Goal: Transaction & Acquisition: Purchase product/service

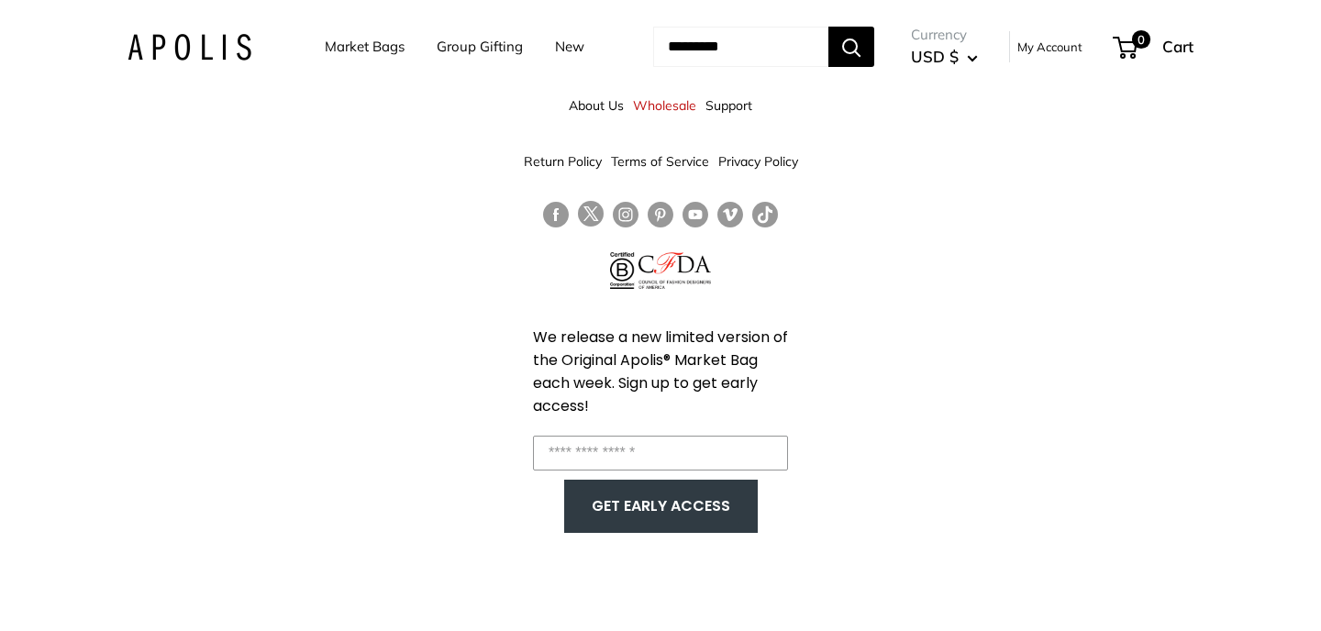
click at [358, 49] on link "Market Bags" at bounding box center [365, 47] width 80 height 26
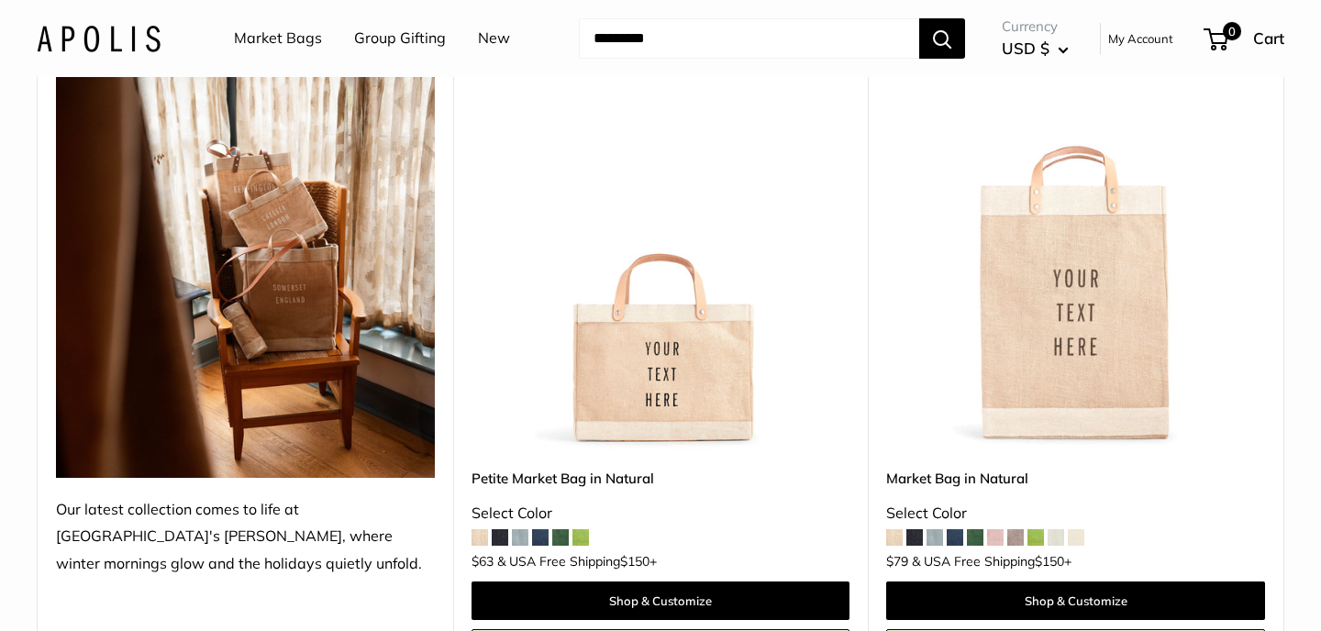
scroll to position [314, 0]
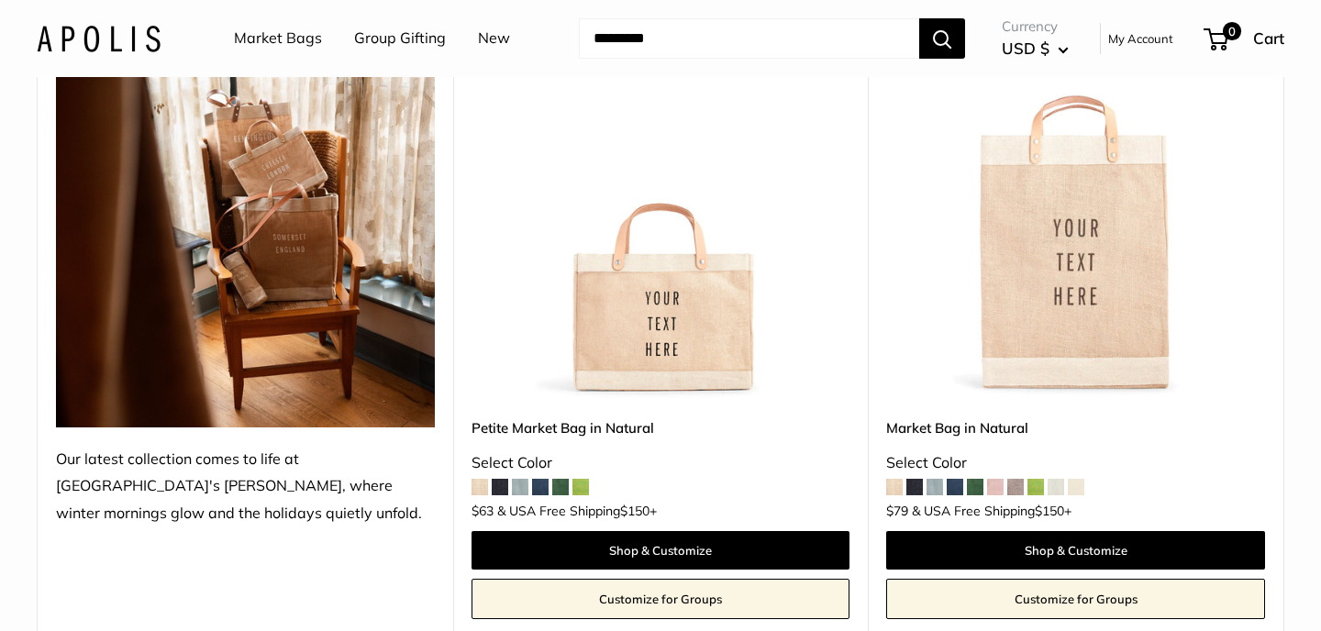
click at [0, 0] on img at bounding box center [0, 0] width 0 height 0
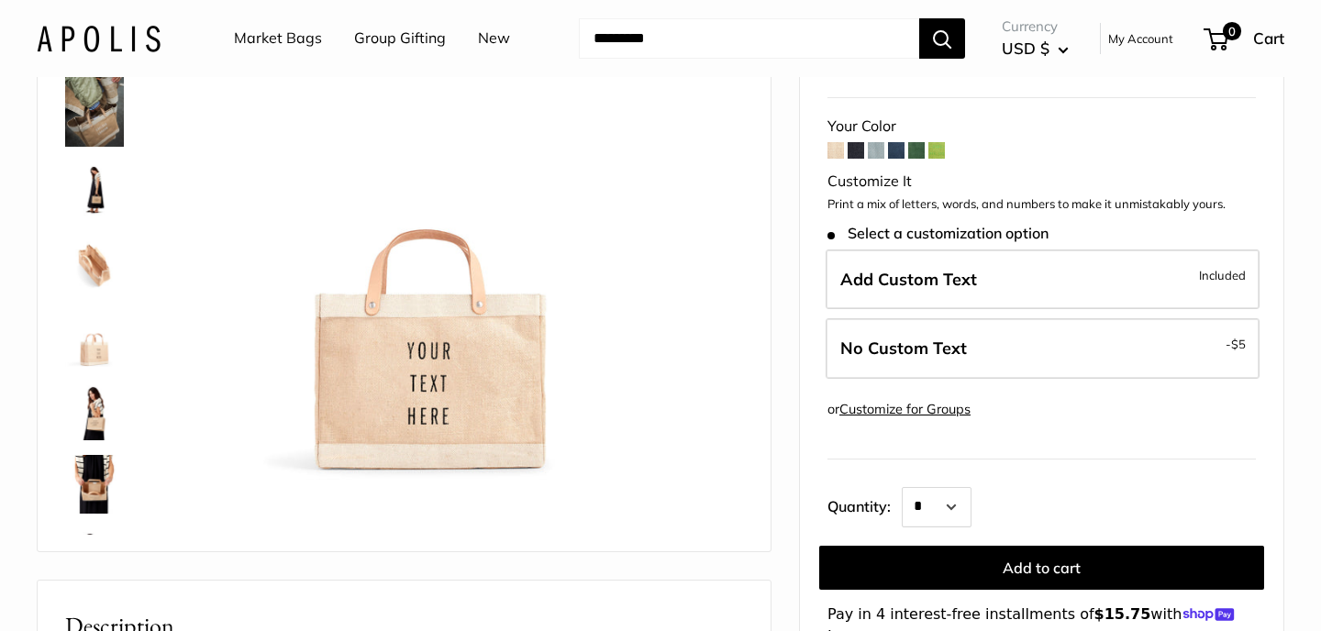
scroll to position [204, 0]
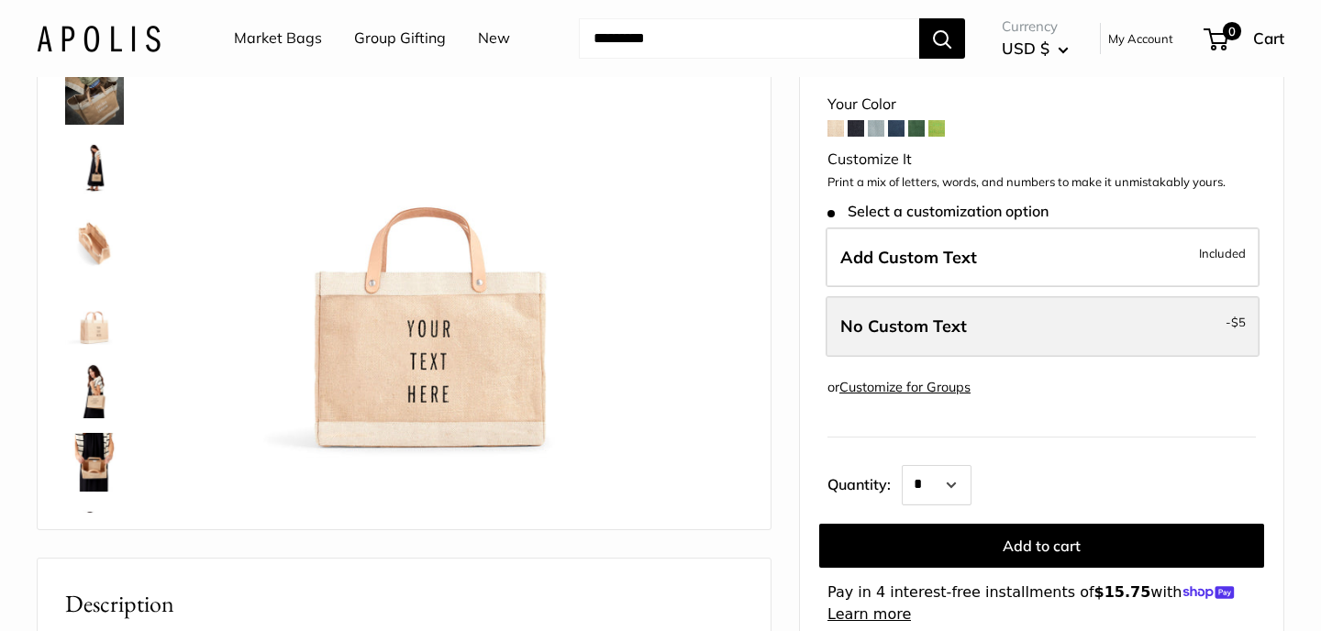
click at [963, 344] on label "No Custom Text - $5" at bounding box center [1043, 326] width 434 height 61
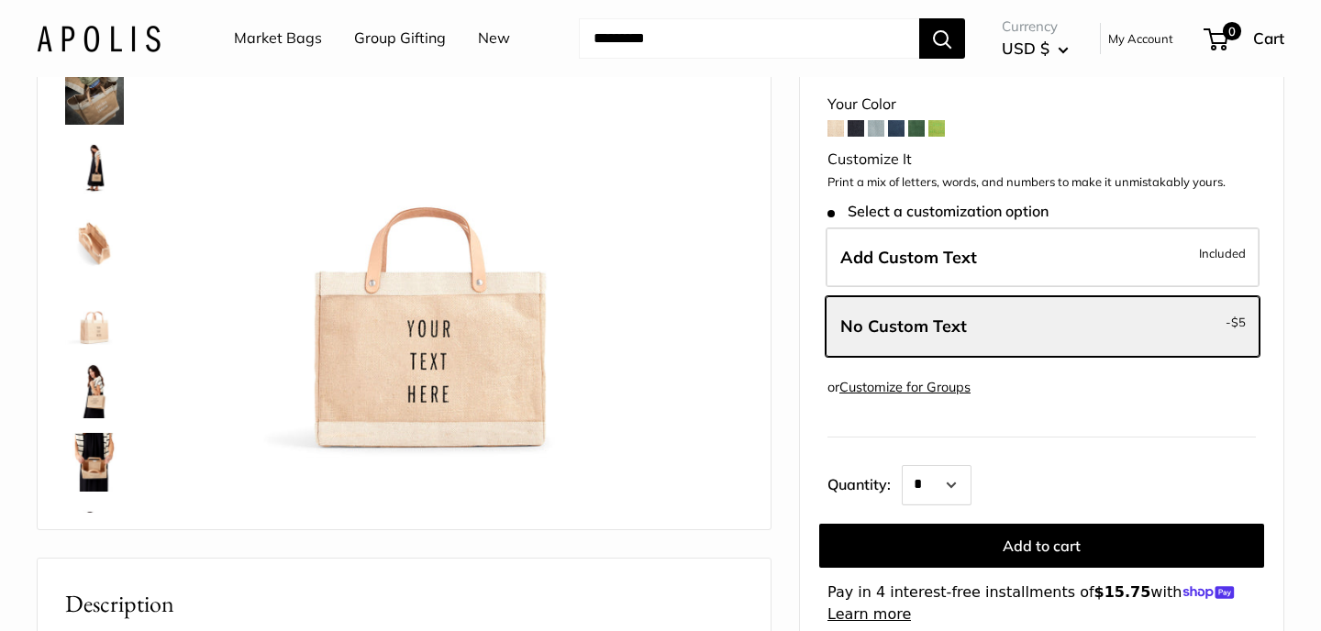
click at [942, 391] on link "Customize for Groups" at bounding box center [905, 387] width 131 height 17
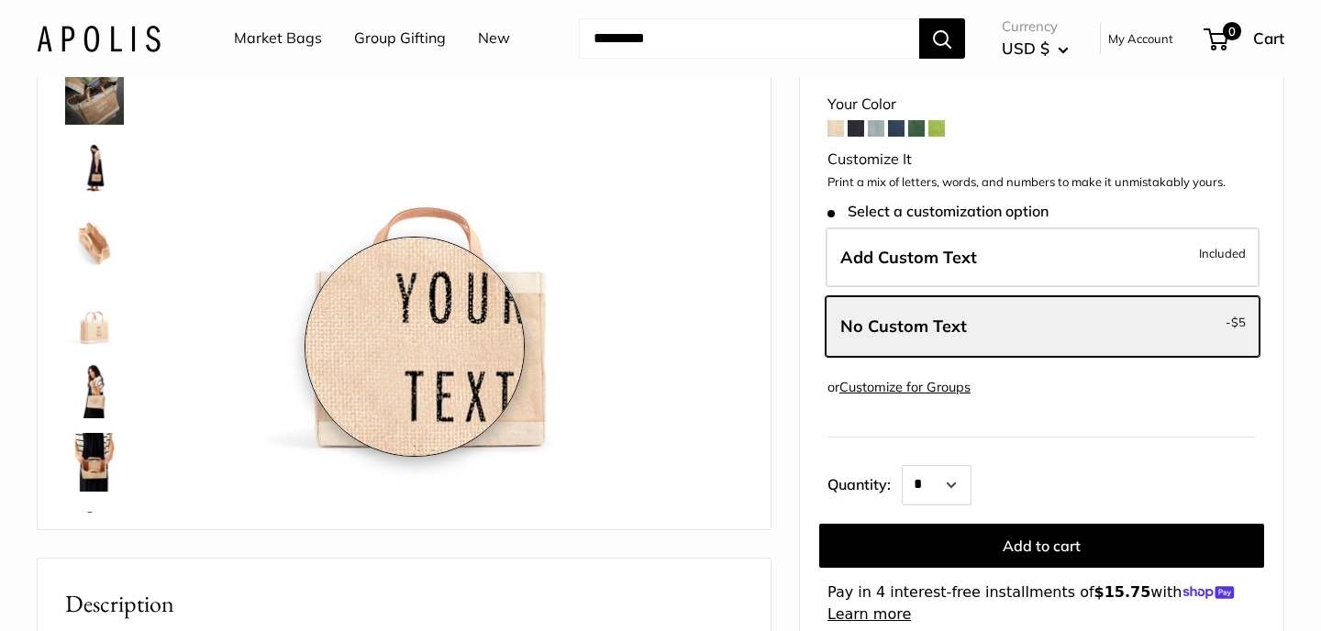
click at [415, 347] on img at bounding box center [426, 215] width 484 height 484
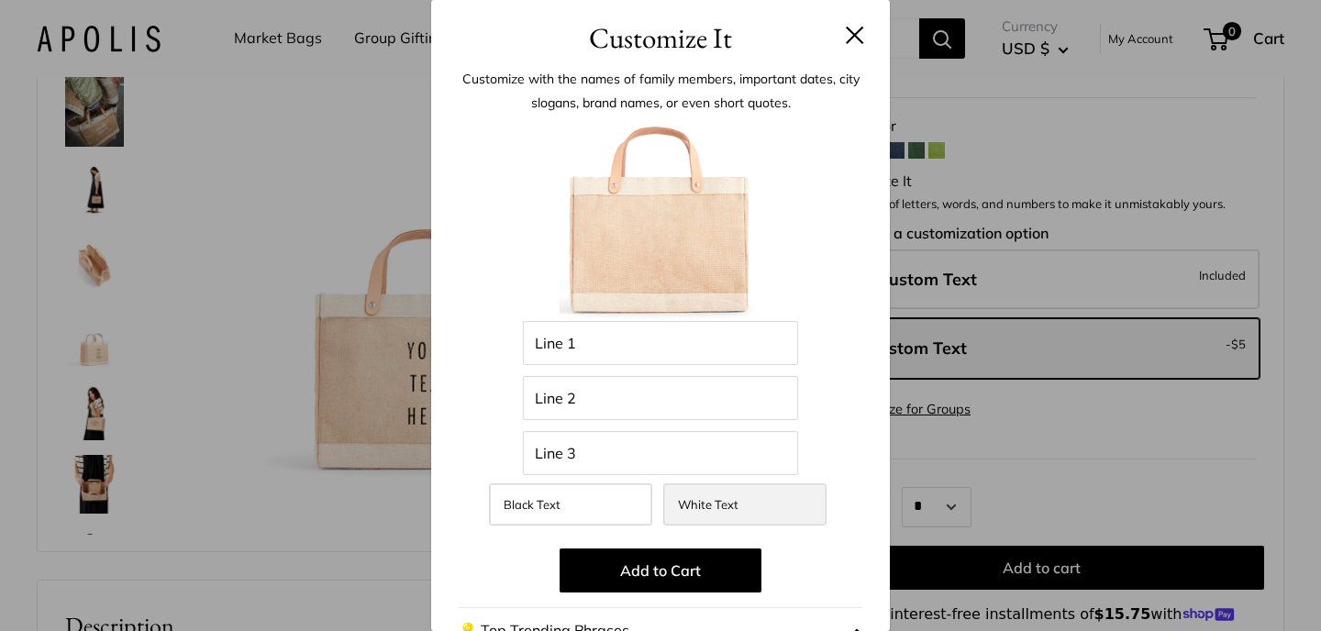
click at [747, 510] on label "White Text" at bounding box center [744, 505] width 163 height 42
click at [342, 268] on div "Customize It Customize with the names of family members, important dates, city …" at bounding box center [660, 315] width 1321 height 631
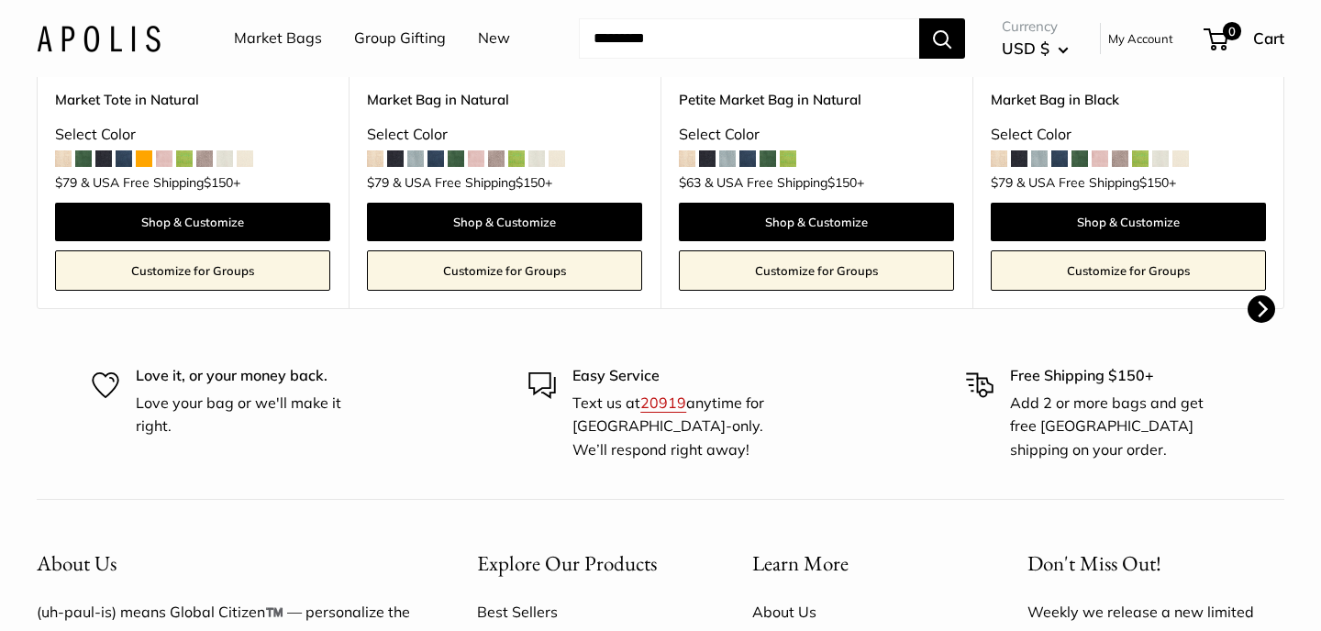
scroll to position [910, 0]
